Goal: Task Accomplishment & Management: Manage account settings

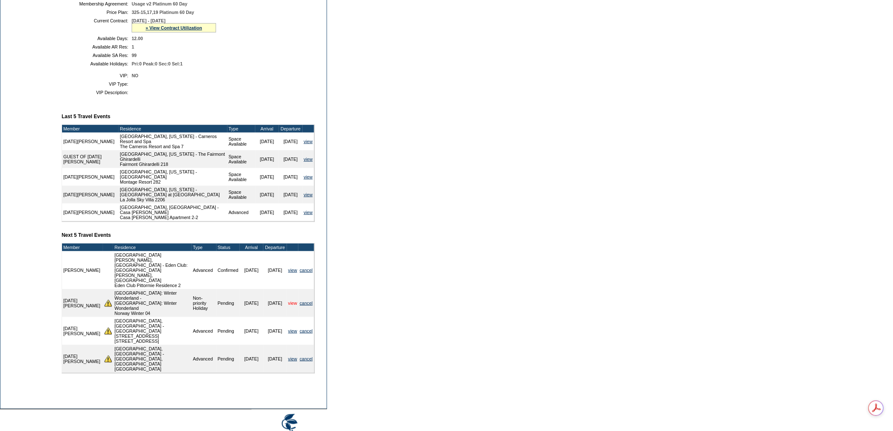
click at [292, 300] on link "view" at bounding box center [292, 302] width 9 height 5
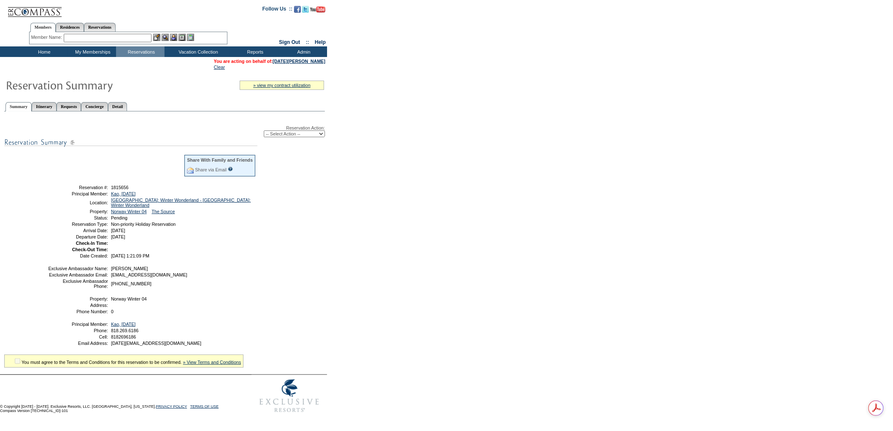
click at [301, 133] on select "-- Select Action -- Modify Reservation Dates Modify Reservation Cost Modify Occ…" at bounding box center [294, 133] width 61 height 7
select select "CancelRes"
click at [264, 130] on select "-- Select Action -- Modify Reservation Dates Modify Reservation Cost Modify Occ…" at bounding box center [294, 133] width 61 height 7
